Goal: Task Accomplishment & Management: Use online tool/utility

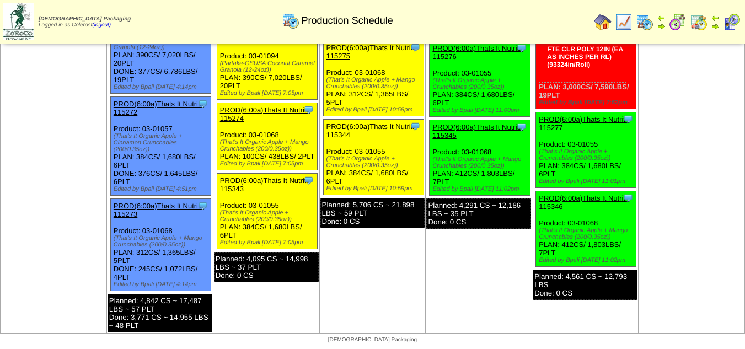
scroll to position [739, 0]
click at [164, 207] on link "PROD(6:00a)Thats It Nutriti-115273" at bounding box center [159, 210] width 90 height 17
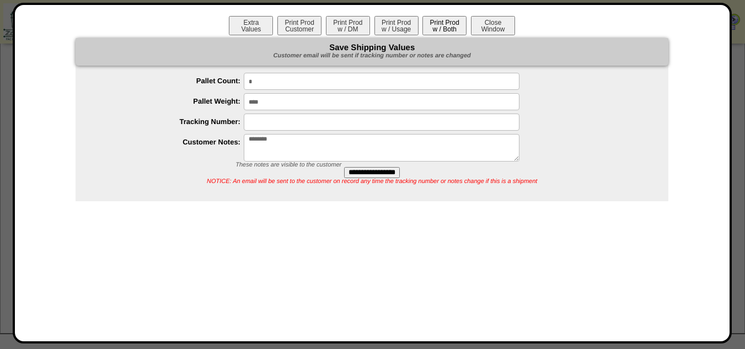
click at [449, 27] on button "Print Prod w / Both" at bounding box center [444, 25] width 44 height 19
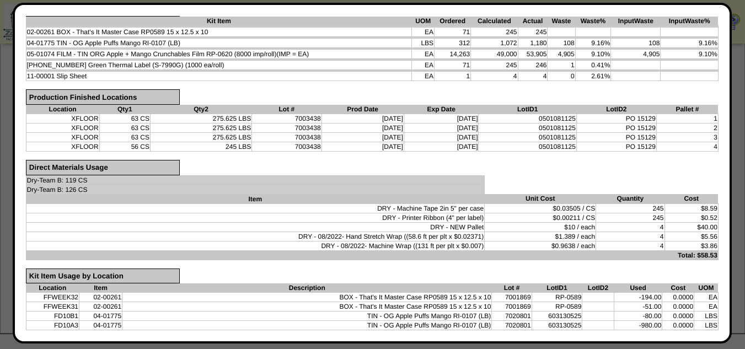
scroll to position [0, 0]
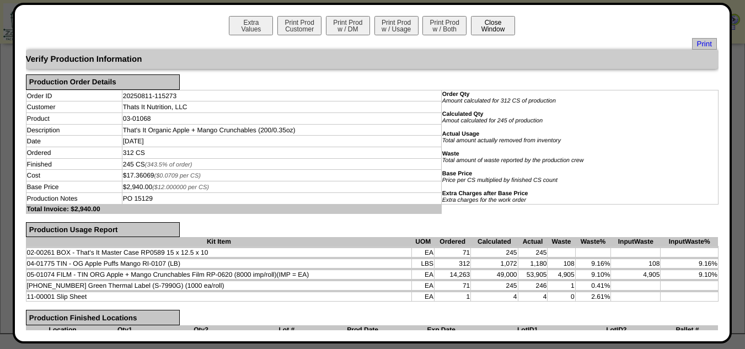
click at [507, 35] on button "Close Window" at bounding box center [493, 25] width 44 height 19
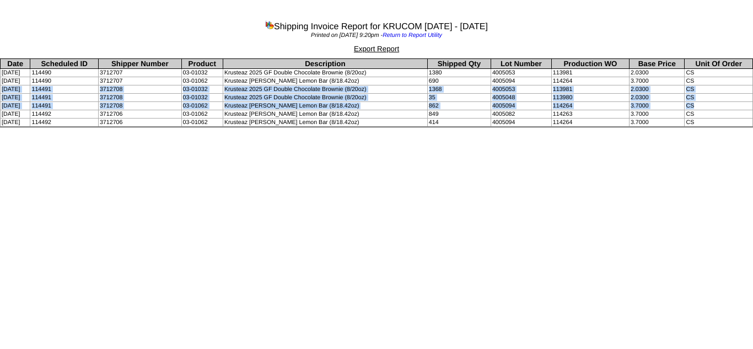
drag, startPoint x: 0, startPoint y: 89, endPoint x: 713, endPoint y: 103, distance: 712.7
click at [713, 103] on tbody "Date Scheduled ID Shipper Number Product Description Shipped Qty Lot Number Pro…" at bounding box center [377, 93] width 753 height 68
click at [375, 89] on td "Krusteaz 2025 GF Double Chocolate Brownie (8/20oz)" at bounding box center [325, 89] width 205 height 8
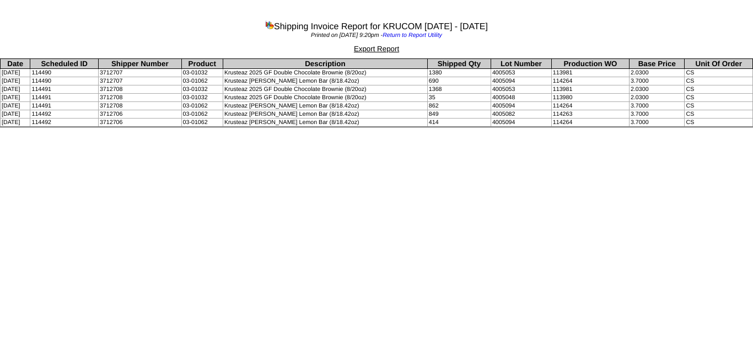
drag, startPoint x: 382, startPoint y: 87, endPoint x: 237, endPoint y: 92, distance: 145.7
click at [237, 92] on td "Krusteaz 2025 GF Double Chocolate Brownie (8/20oz)" at bounding box center [325, 89] width 205 height 8
copy td "Krusteaz 2025 GF Double Chocolate Brownie (8/20oz)"
click at [202, 102] on td "03-01062" at bounding box center [201, 106] width 41 height 8
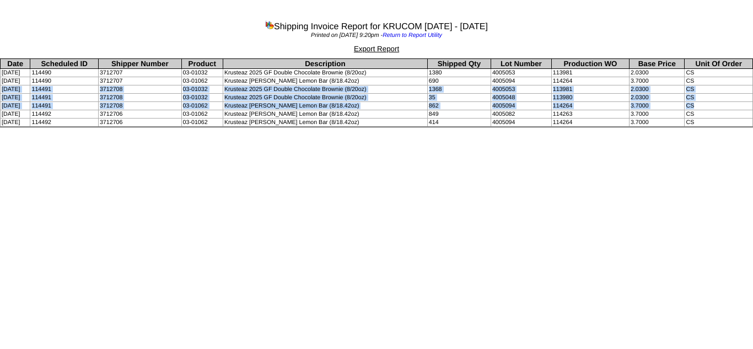
drag, startPoint x: 0, startPoint y: 87, endPoint x: 707, endPoint y: 101, distance: 706.7
click at [707, 101] on tbody "Date Scheduled ID Shipper Number Product Description Shipped Qty Lot Number Pro…" at bounding box center [377, 93] width 753 height 68
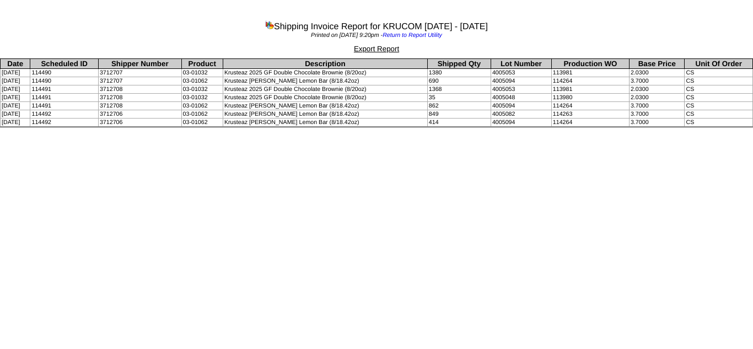
drag, startPoint x: 348, startPoint y: 220, endPoint x: 439, endPoint y: 50, distance: 192.7
click at [350, 130] on html "Shipping Invoice Report for KRUCOM 08/01/2025 - 08/11/2025 Printed on 08/11/202…" at bounding box center [376, 65] width 753 height 130
